Goal: Task Accomplishment & Management: Manage account settings

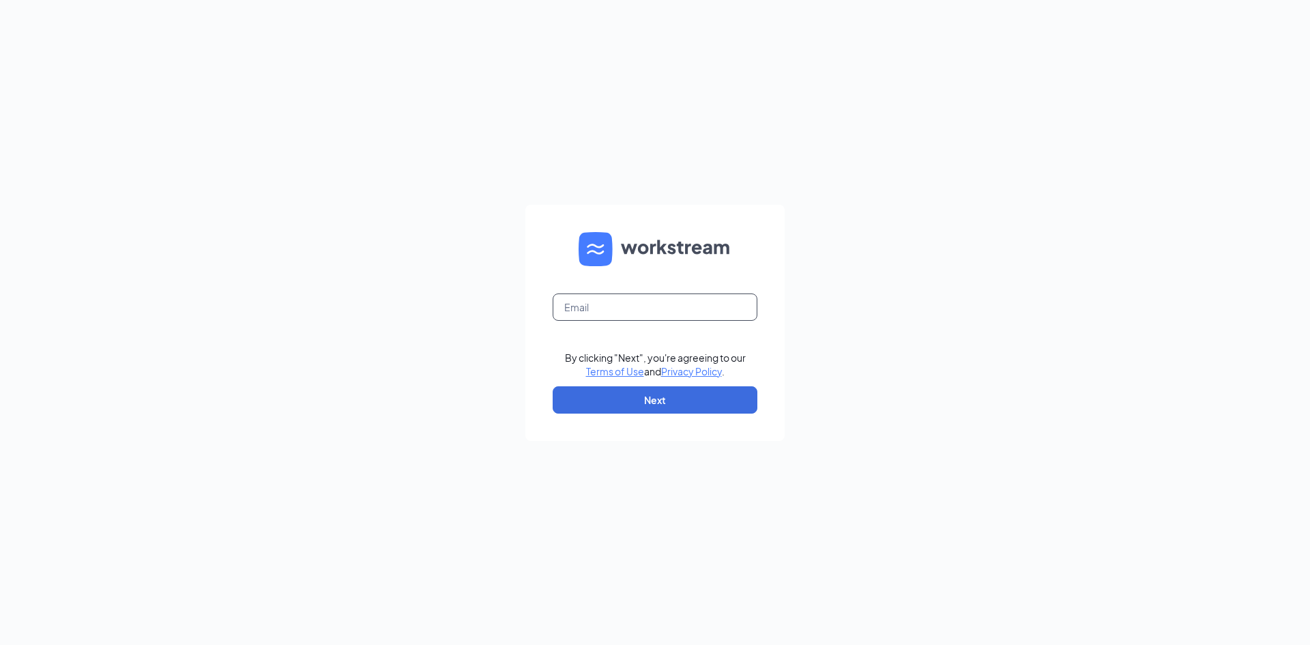
drag, startPoint x: 624, startPoint y: 301, endPoint x: 569, endPoint y: 383, distance: 98.4
click at [624, 301] on input "text" at bounding box center [655, 306] width 205 height 27
type input "[EMAIL_ADDRESS][DOMAIN_NAME]"
click at [625, 403] on button "Next" at bounding box center [655, 399] width 205 height 27
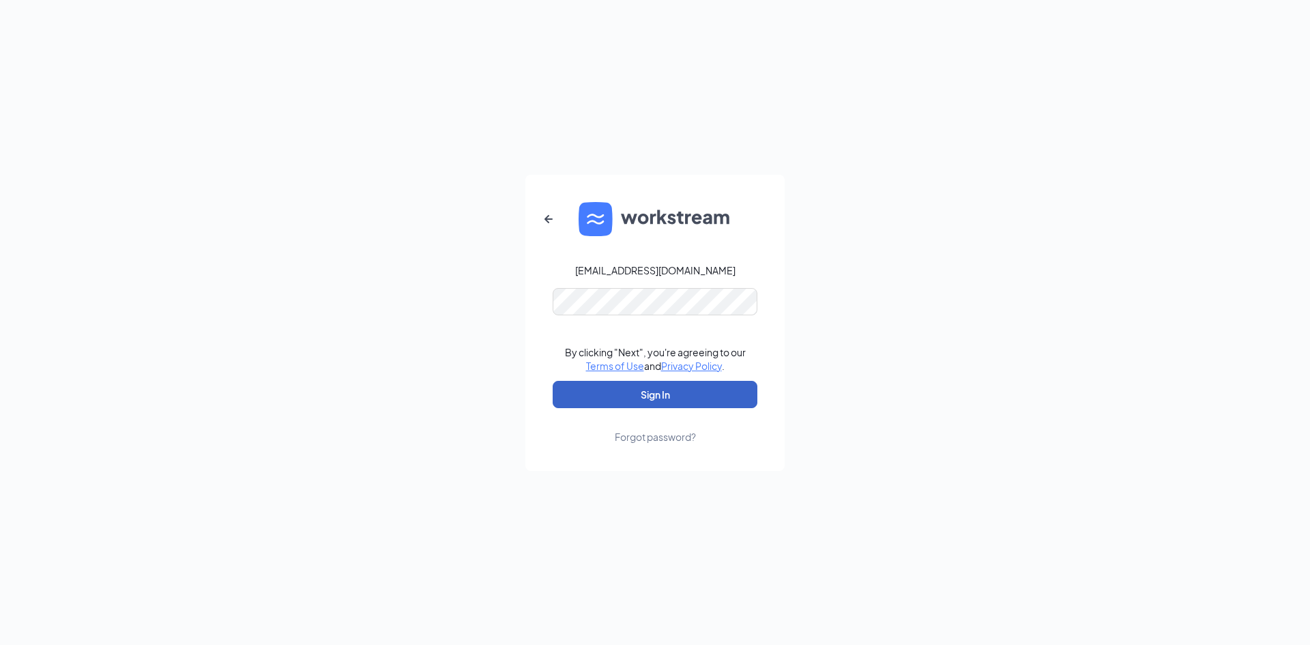
click at [665, 397] on button "Sign In" at bounding box center [655, 394] width 205 height 27
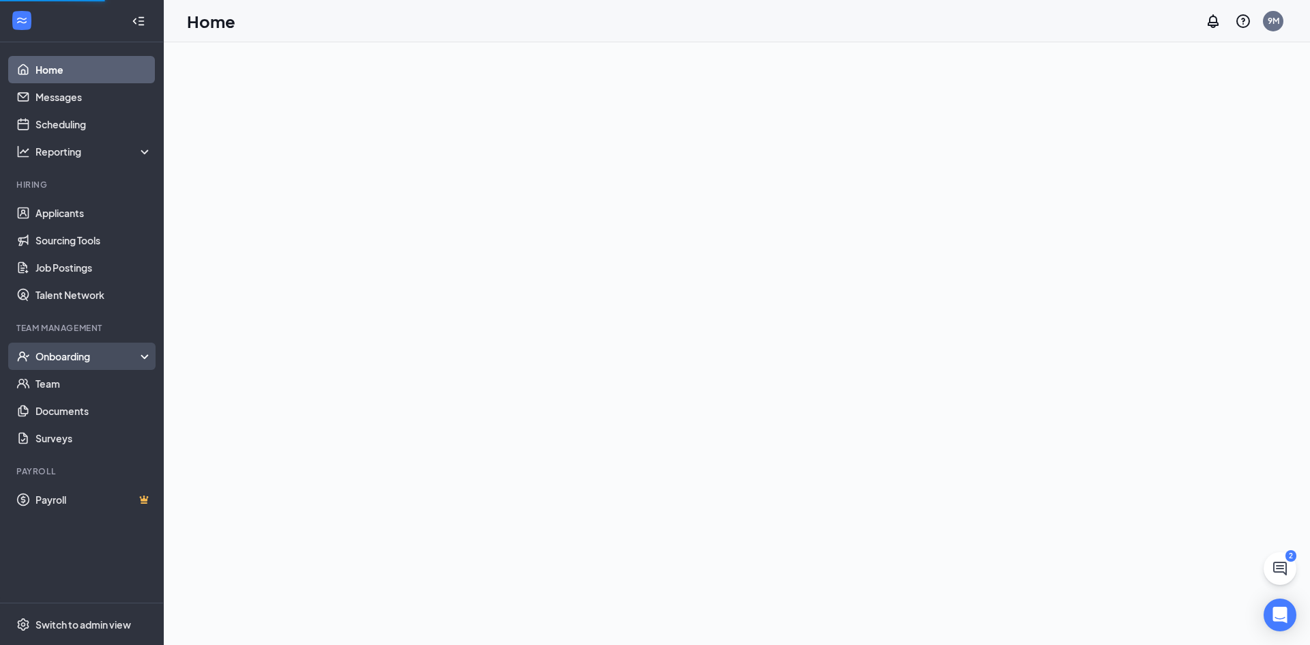
click at [77, 353] on div "Onboarding" at bounding box center [87, 356] width 105 height 14
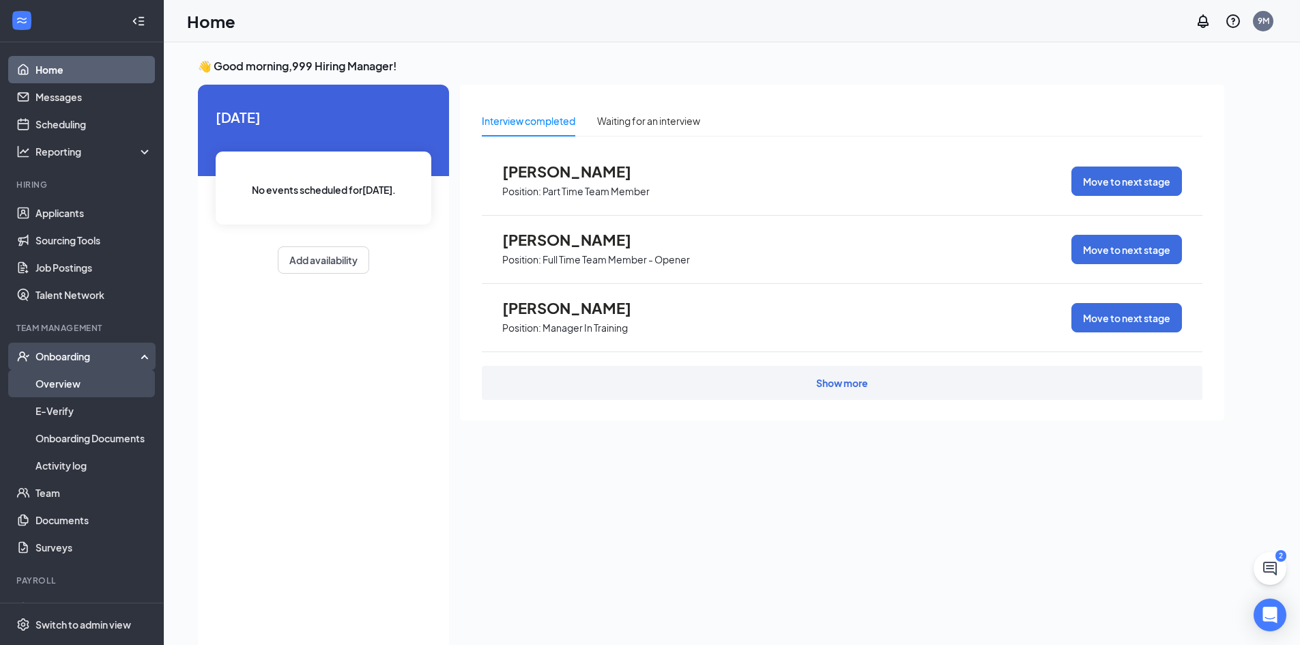
click at [91, 381] on link "Overview" at bounding box center [93, 383] width 117 height 27
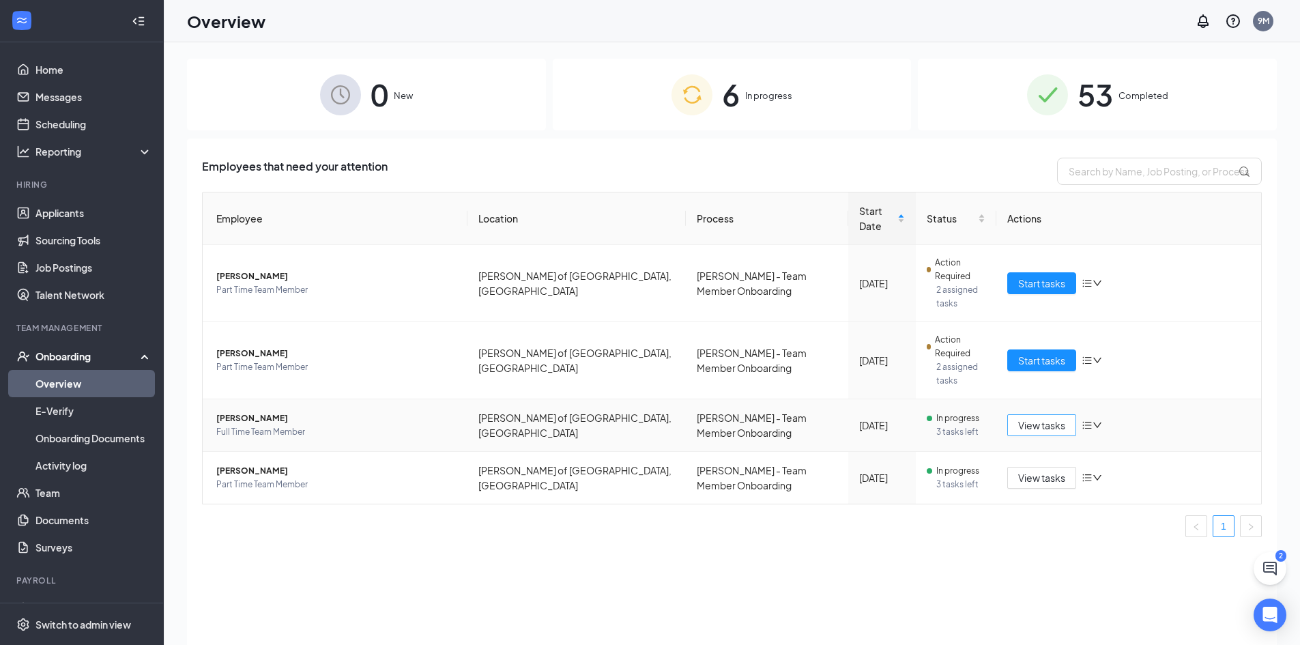
click at [1031, 418] on span "View tasks" at bounding box center [1041, 425] width 47 height 15
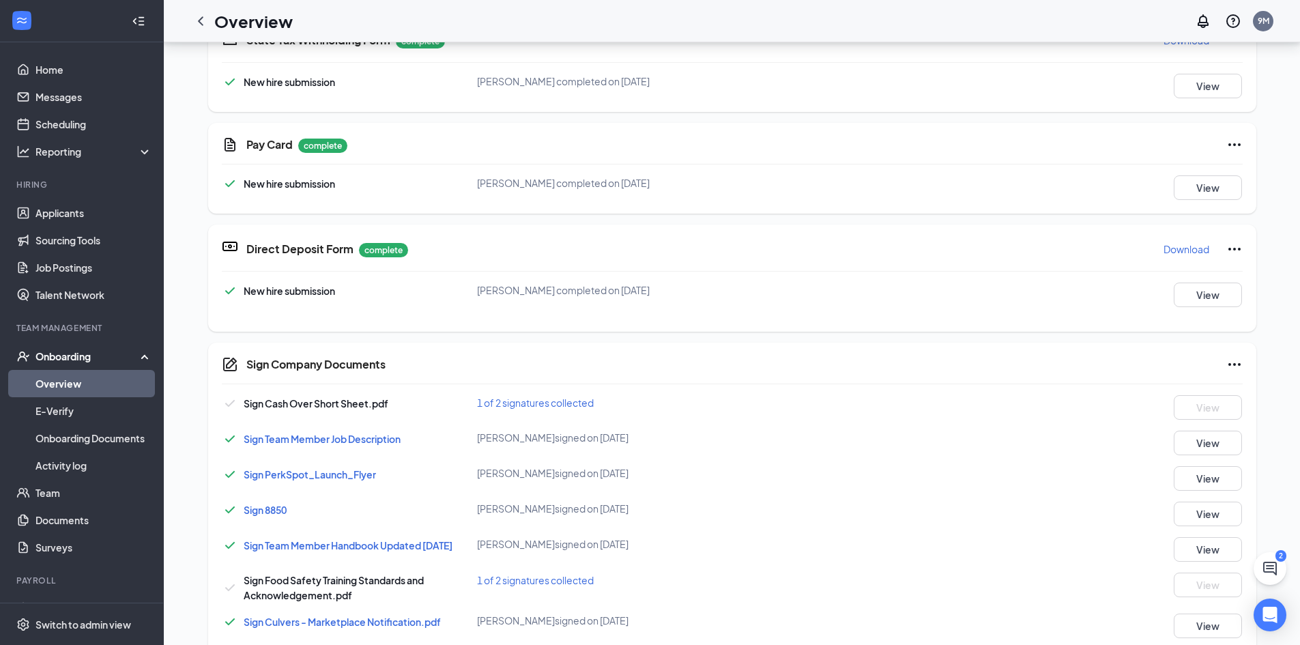
scroll to position [478, 0]
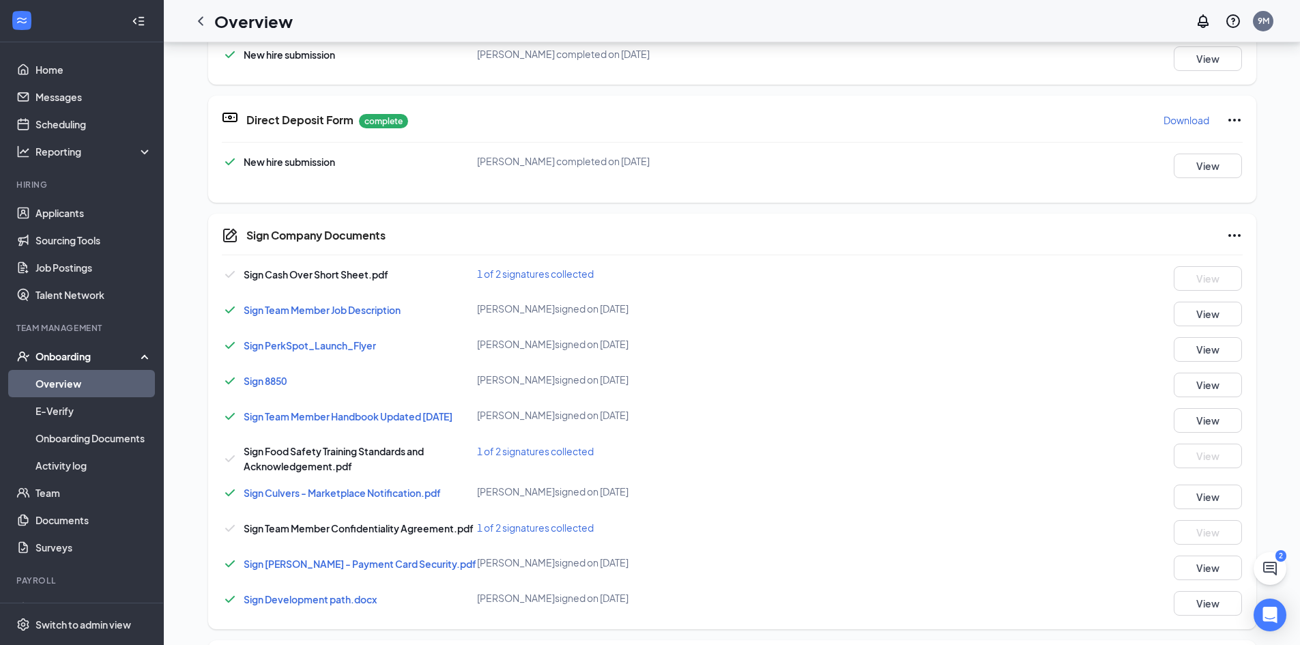
click at [552, 274] on span "1 of 2 signatures collected" at bounding box center [535, 273] width 117 height 12
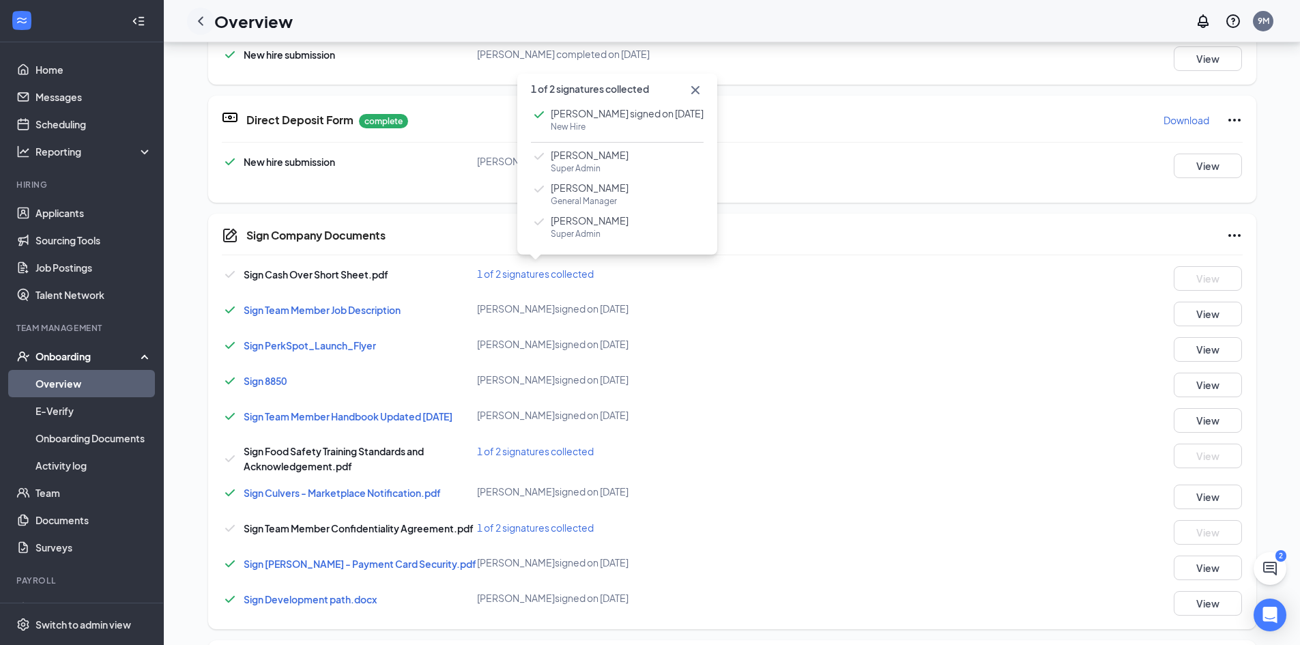
click at [204, 16] on icon "ChevronLeft" at bounding box center [200, 21] width 16 height 16
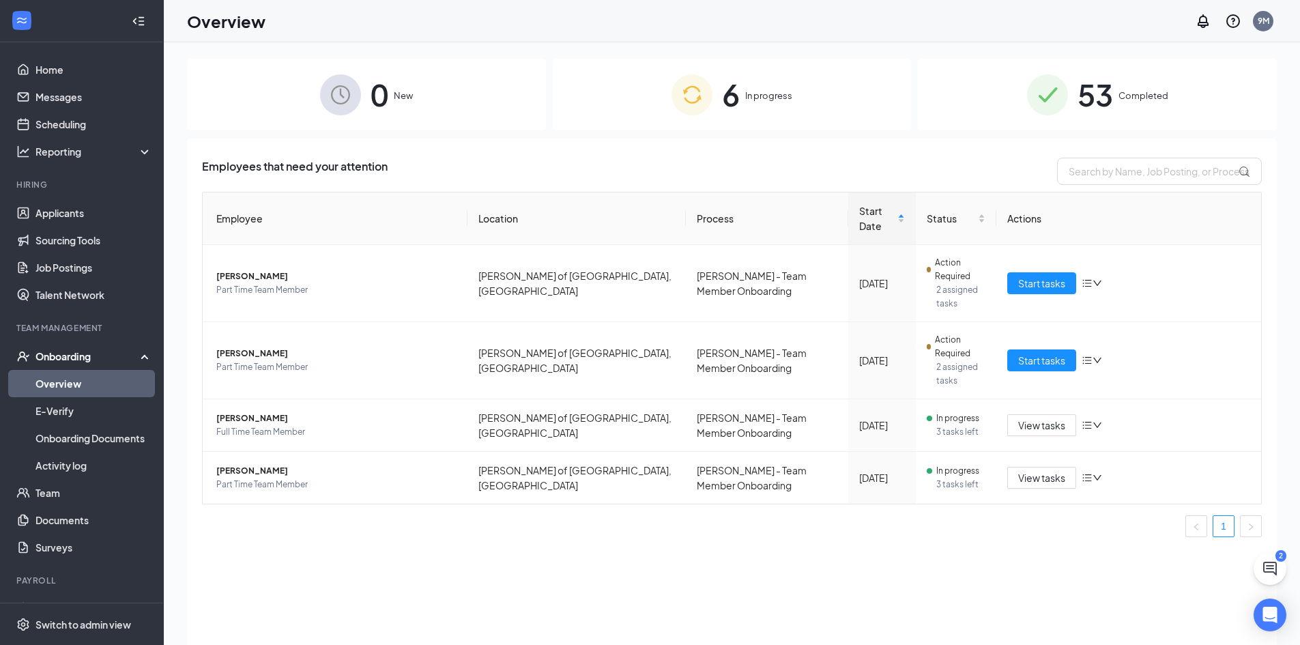
click at [1082, 98] on span "53" at bounding box center [1094, 94] width 35 height 47
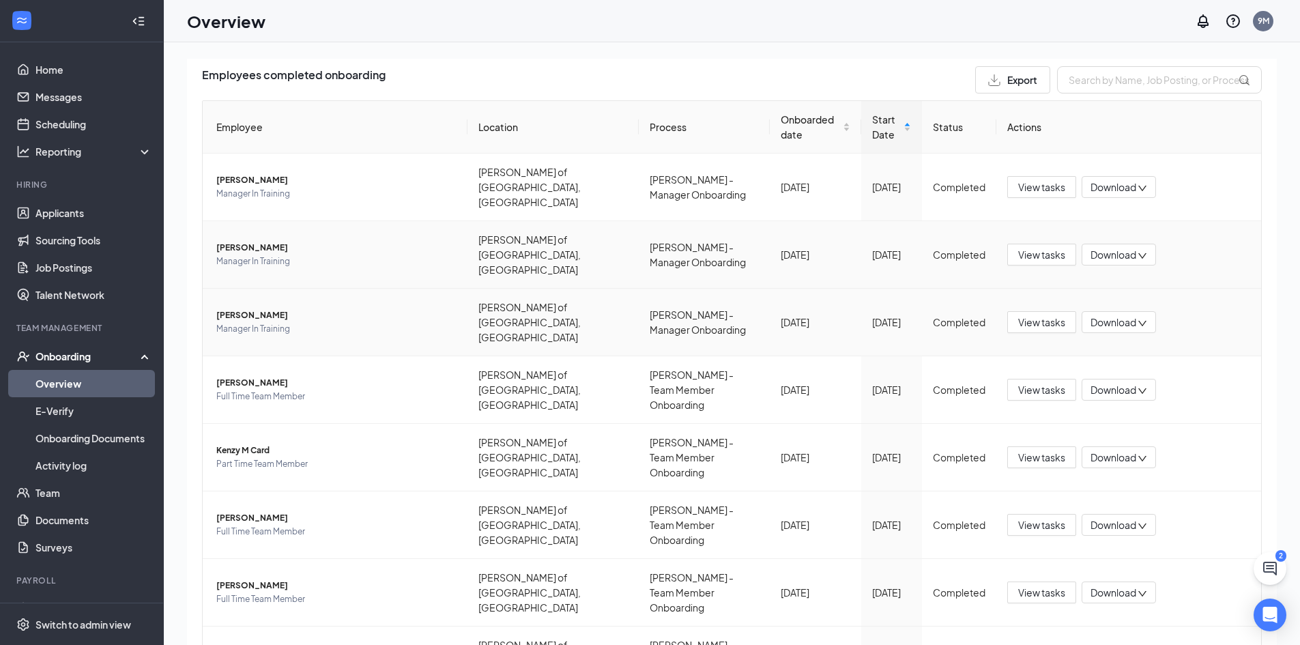
scroll to position [173, 0]
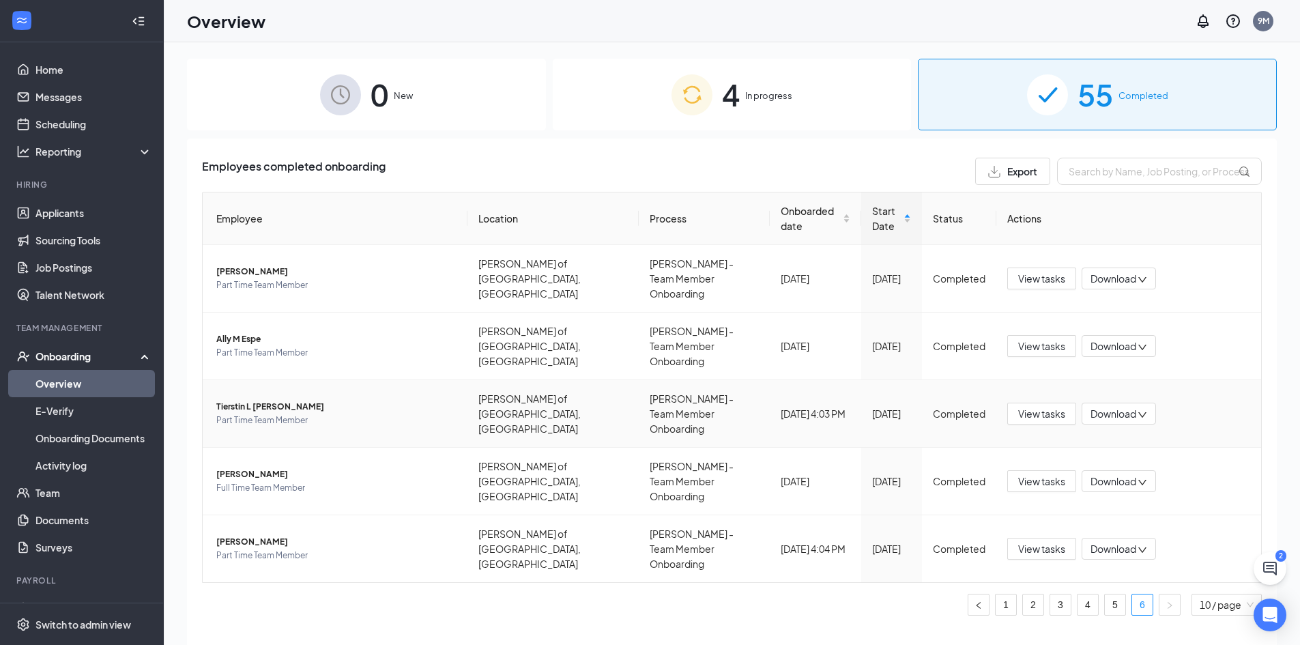
click at [264, 400] on span "Tierstin L Schwieger" at bounding box center [336, 407] width 240 height 14
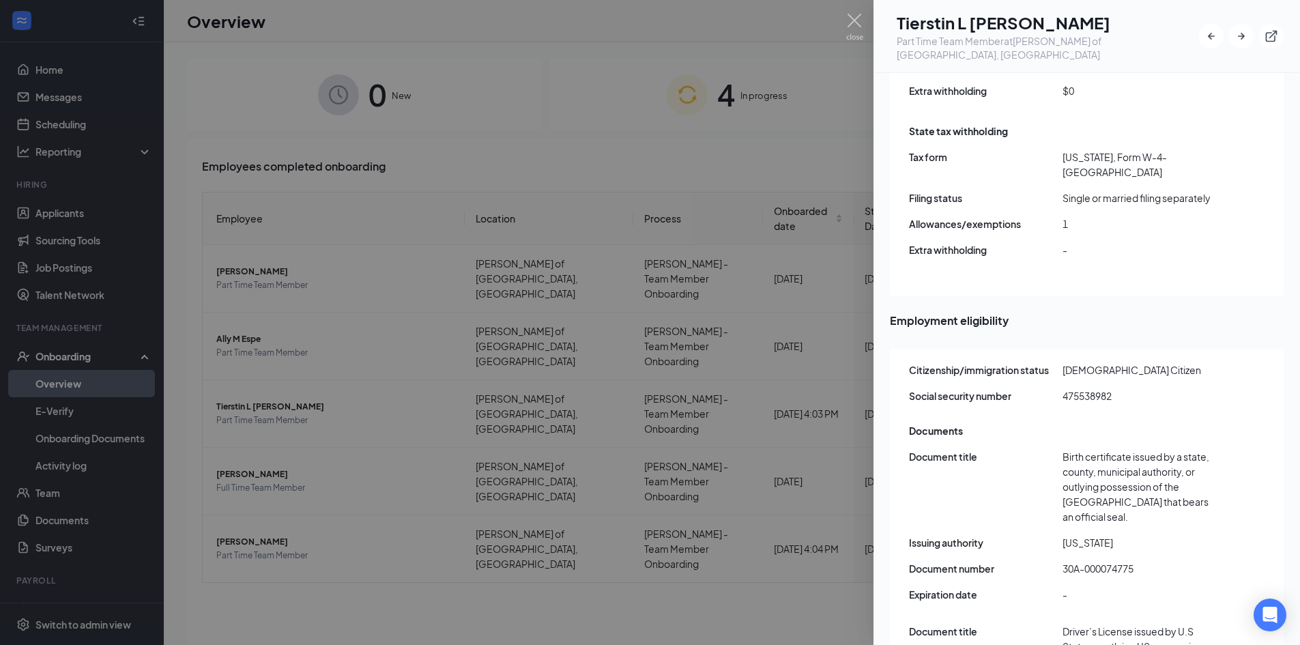
scroll to position [1782, 0]
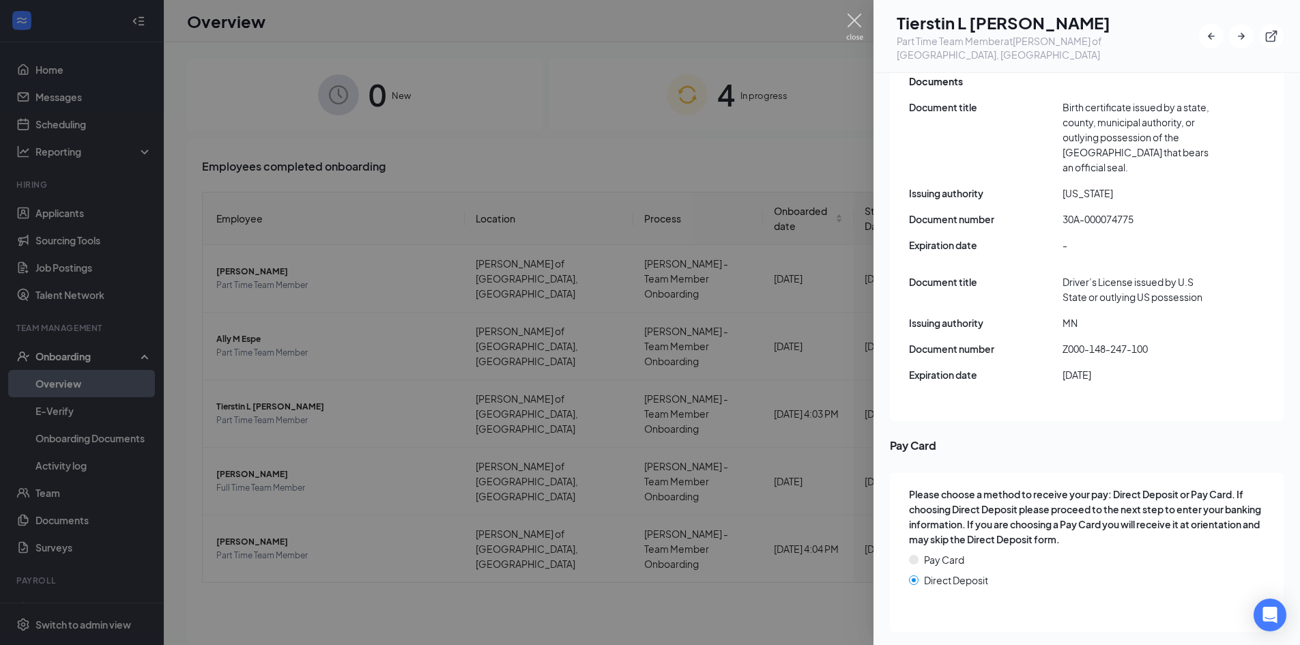
click at [854, 17] on img at bounding box center [854, 27] width 17 height 27
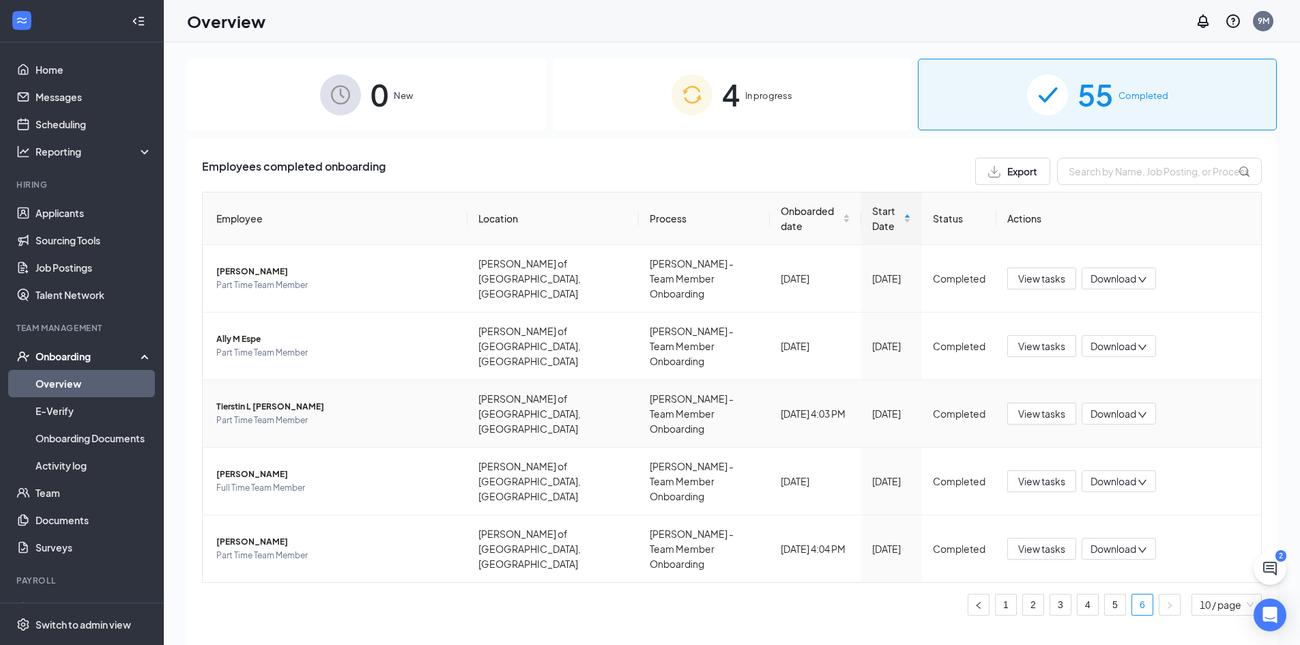
click at [267, 400] on span "Tierstin L Schwieger" at bounding box center [336, 407] width 240 height 14
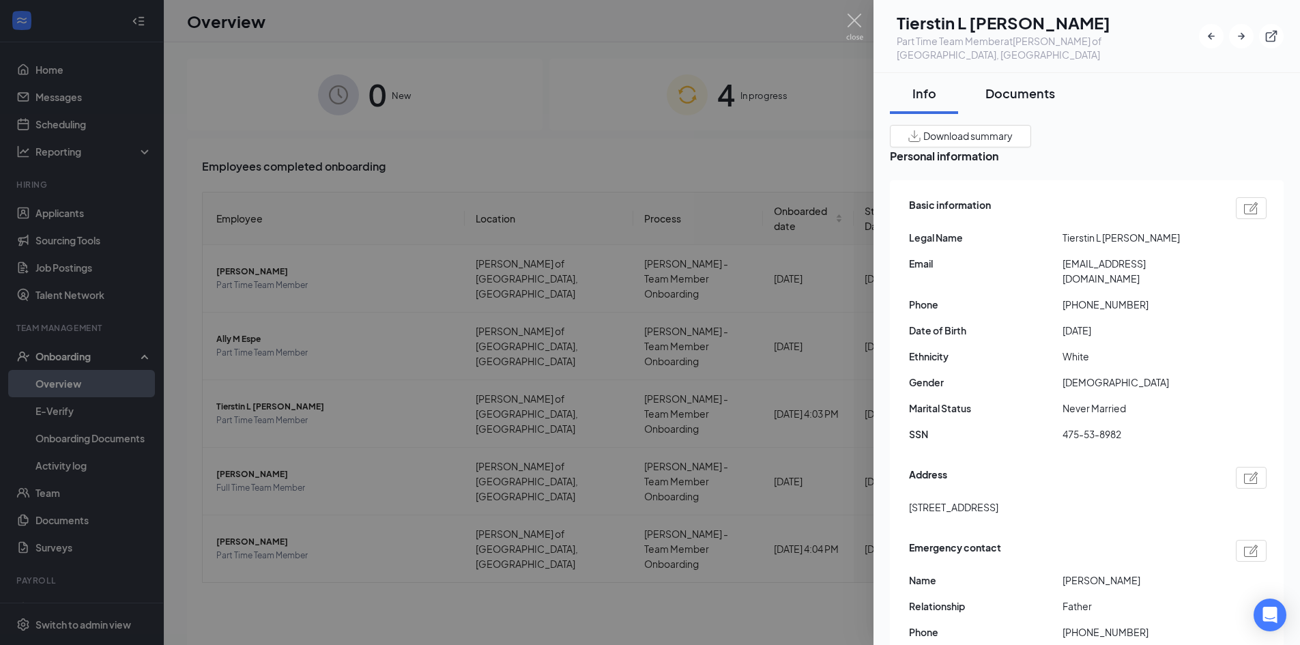
click at [1023, 85] on div "Documents" at bounding box center [1020, 93] width 70 height 17
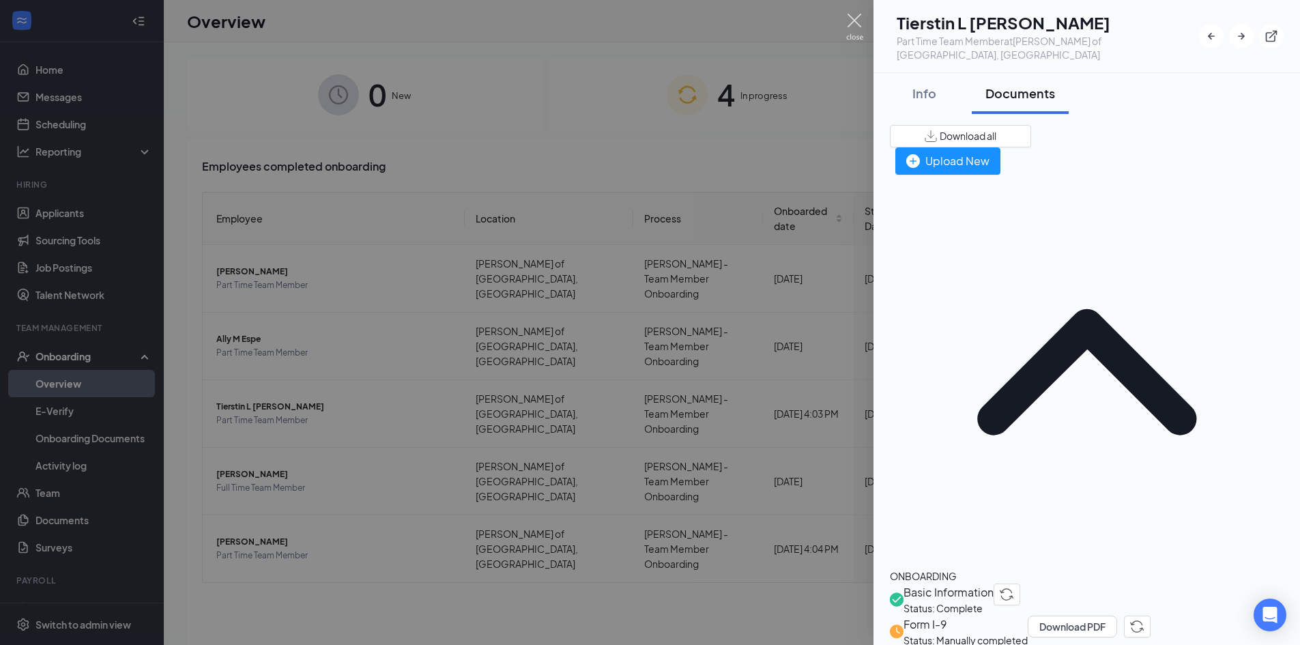
drag, startPoint x: 859, startPoint y: 20, endPoint x: 695, endPoint y: 119, distance: 192.2
click at [859, 20] on img at bounding box center [854, 27] width 17 height 27
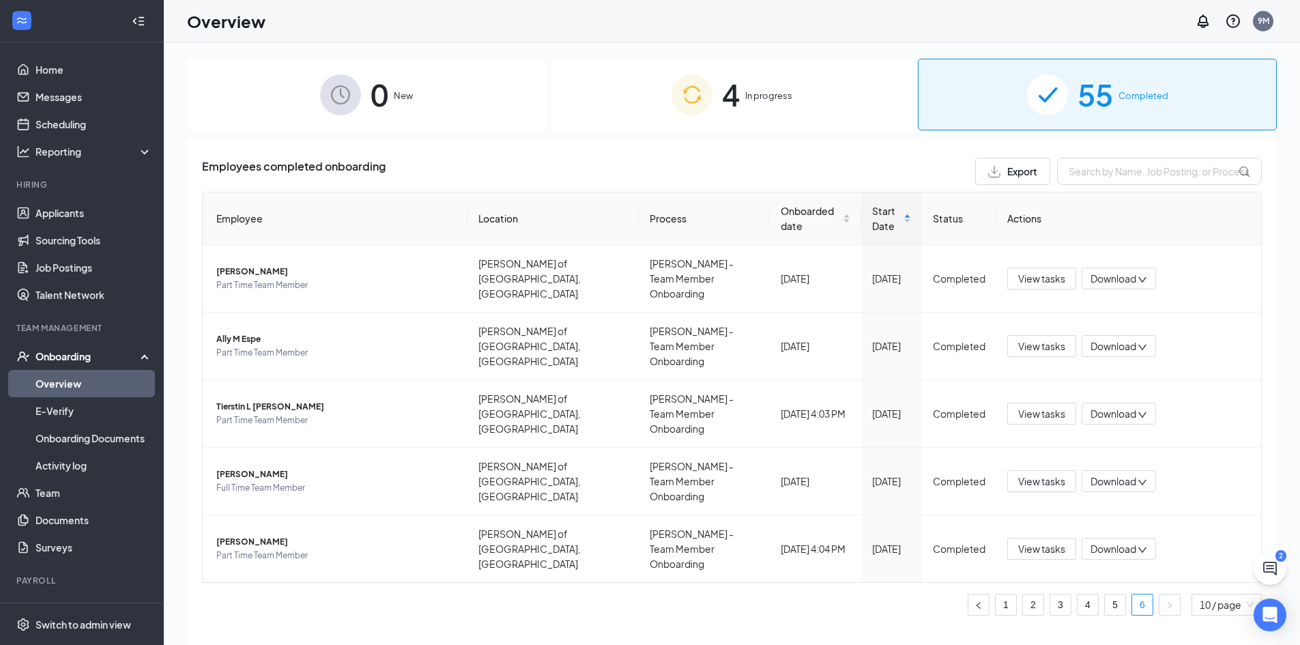
click at [394, 99] on span "New" at bounding box center [403, 96] width 19 height 14
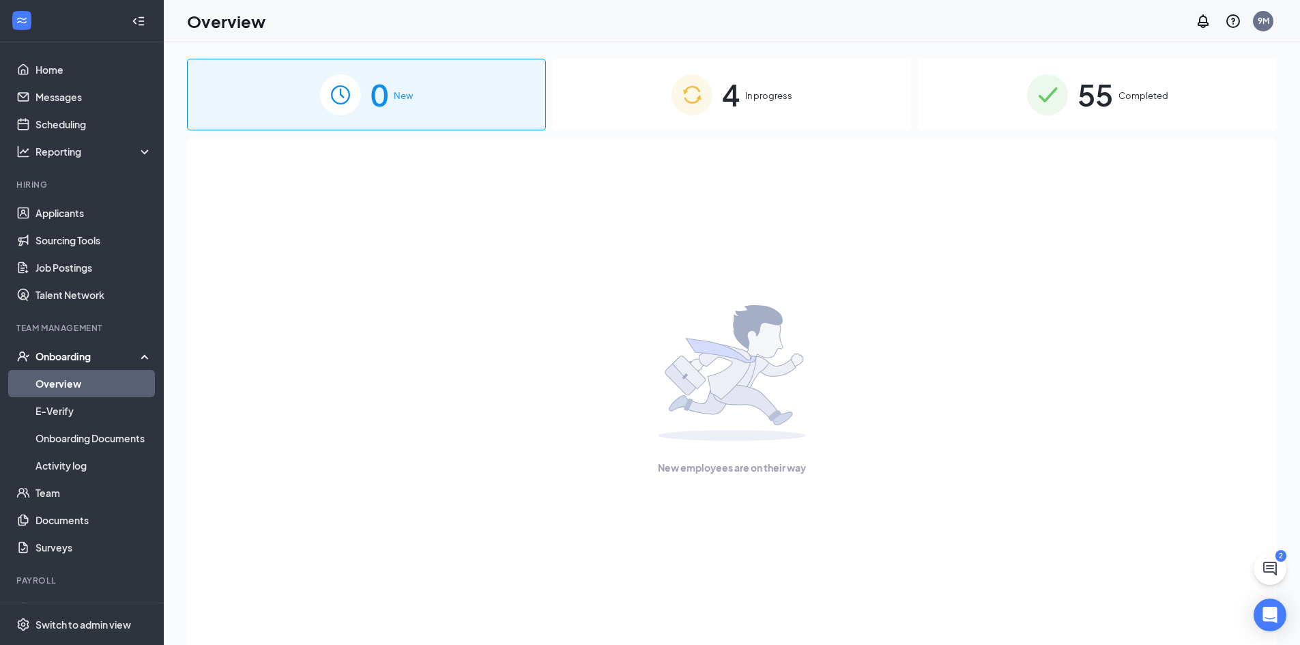
click at [742, 91] on div "4 In progress" at bounding box center [732, 95] width 359 height 72
